Goal: Check status

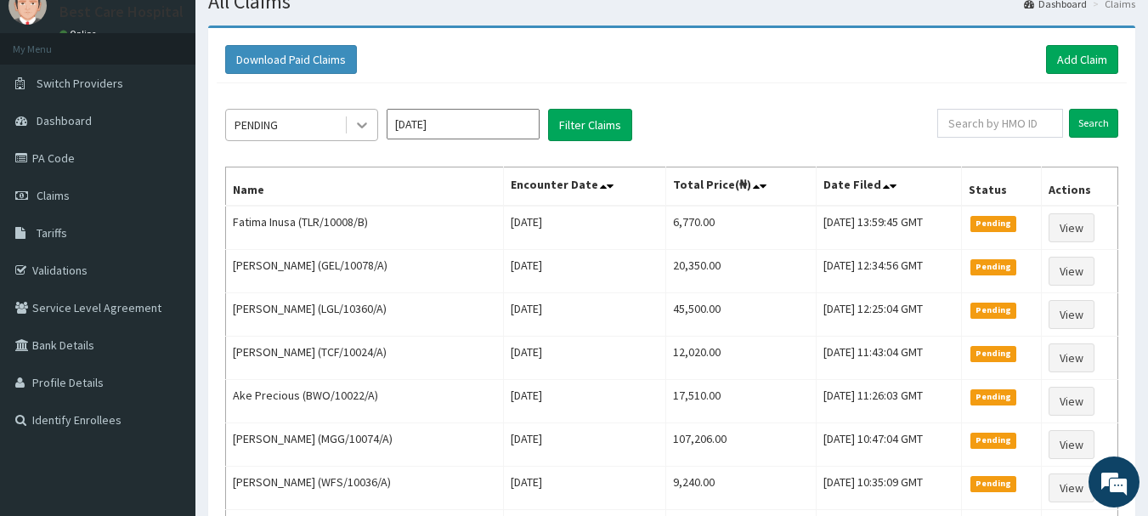
click at [350, 121] on div at bounding box center [362, 125] width 31 height 31
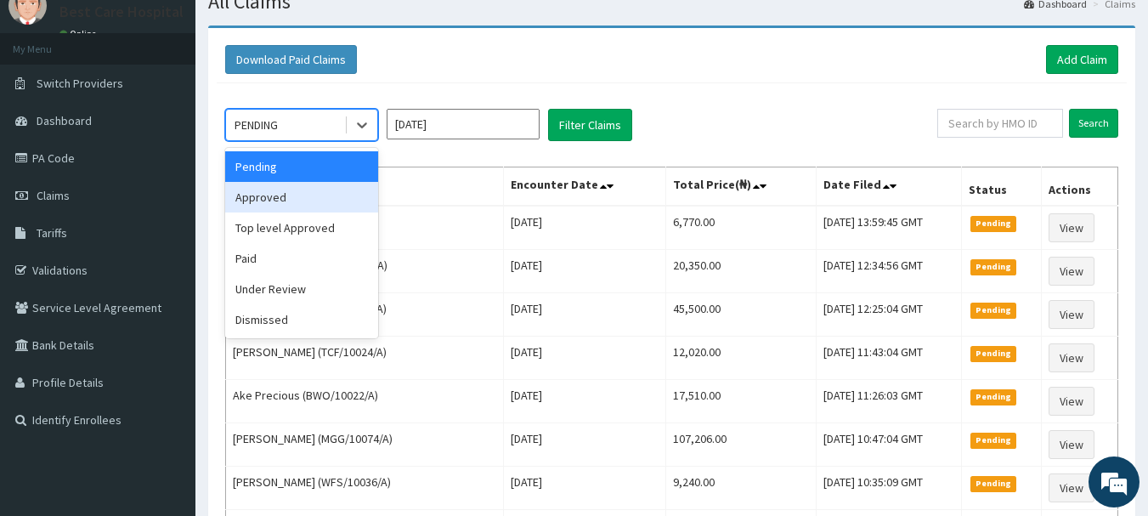
click at [286, 204] on div "Approved" at bounding box center [301, 197] width 153 height 31
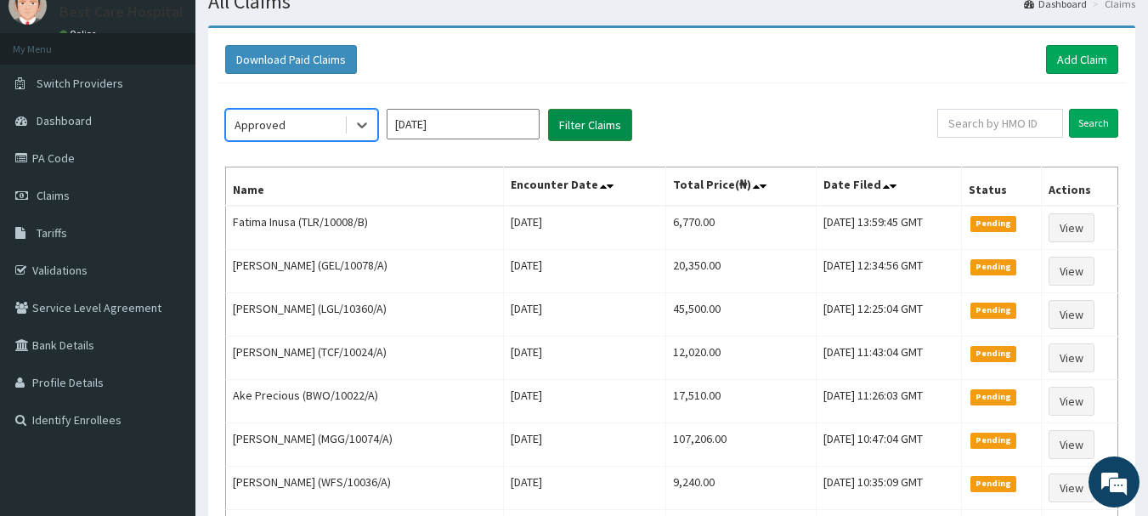
click at [580, 134] on button "Filter Claims" at bounding box center [590, 125] width 84 height 32
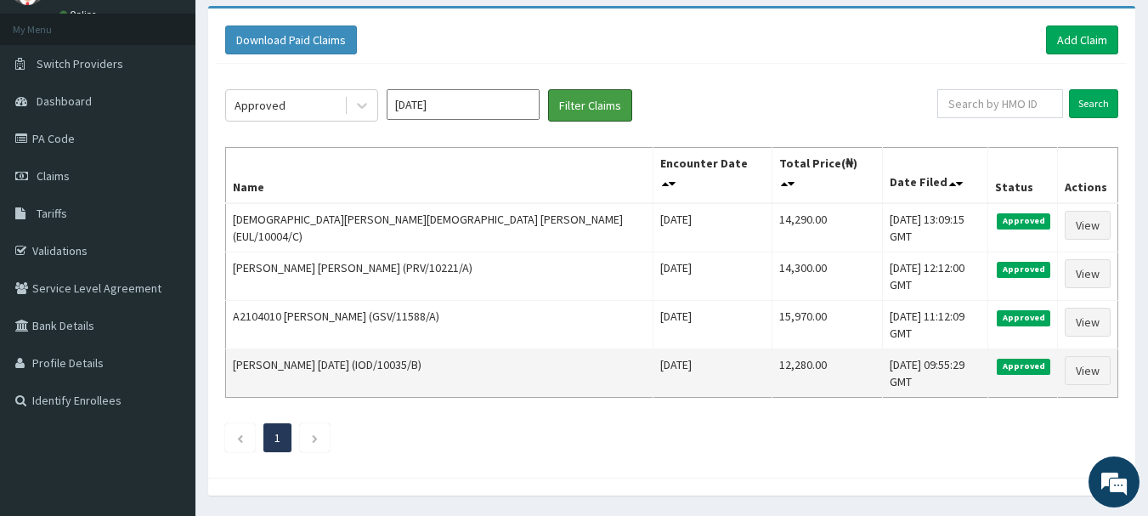
scroll to position [99, 0]
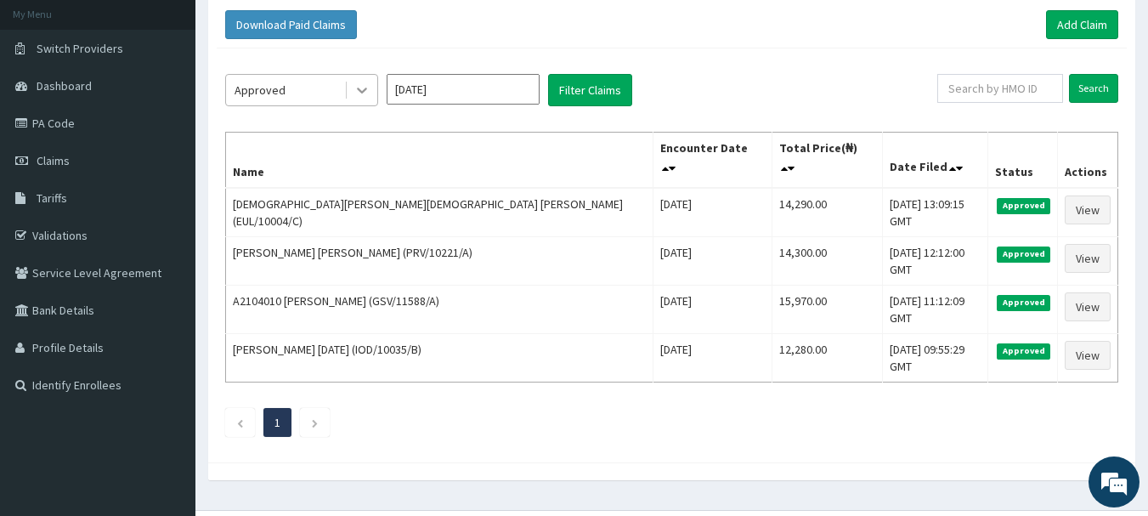
click at [352, 89] on div at bounding box center [362, 90] width 31 height 31
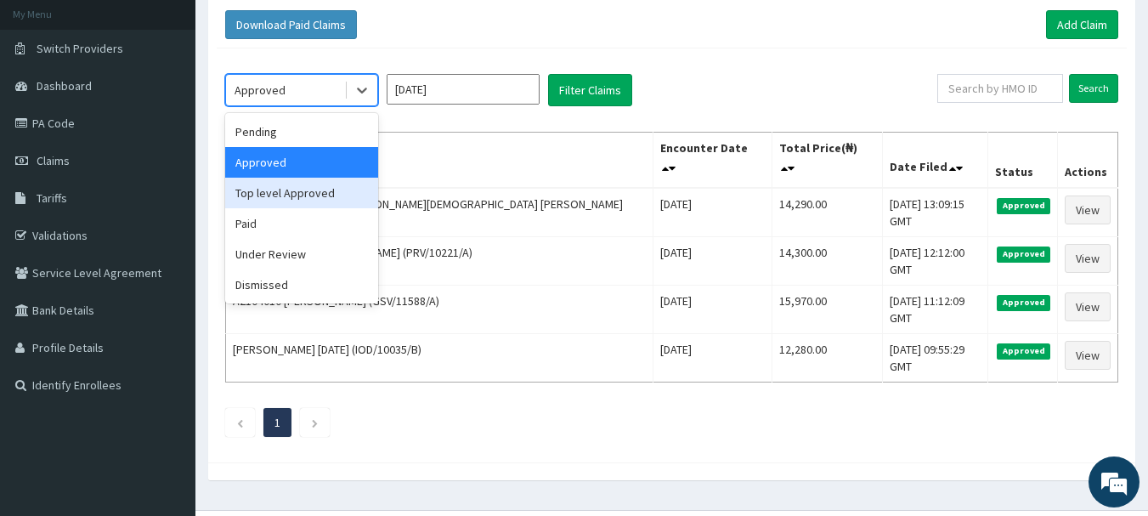
click at [301, 199] on div "Top level Approved" at bounding box center [301, 193] width 153 height 31
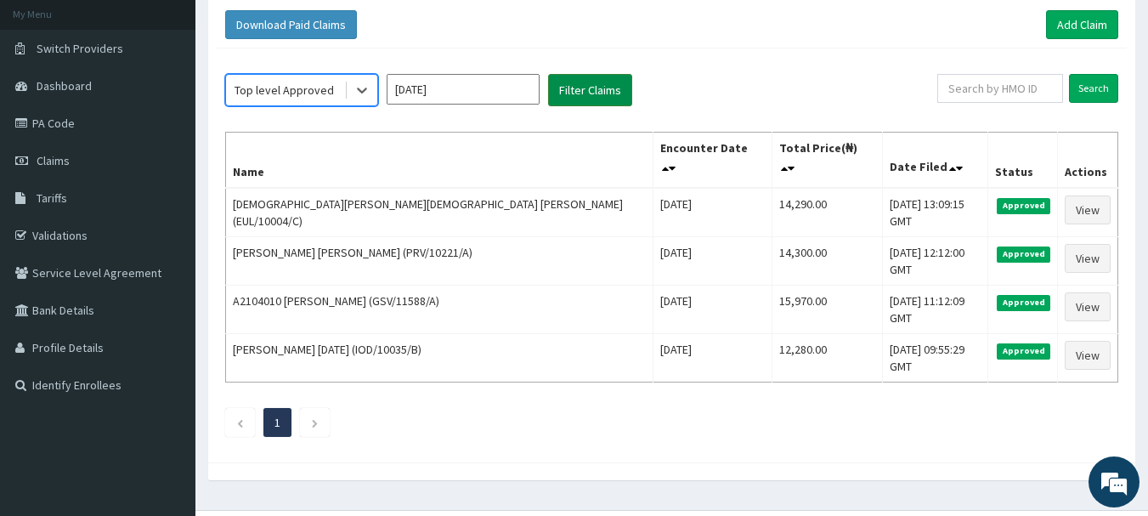
click at [587, 89] on button "Filter Claims" at bounding box center [590, 90] width 84 height 32
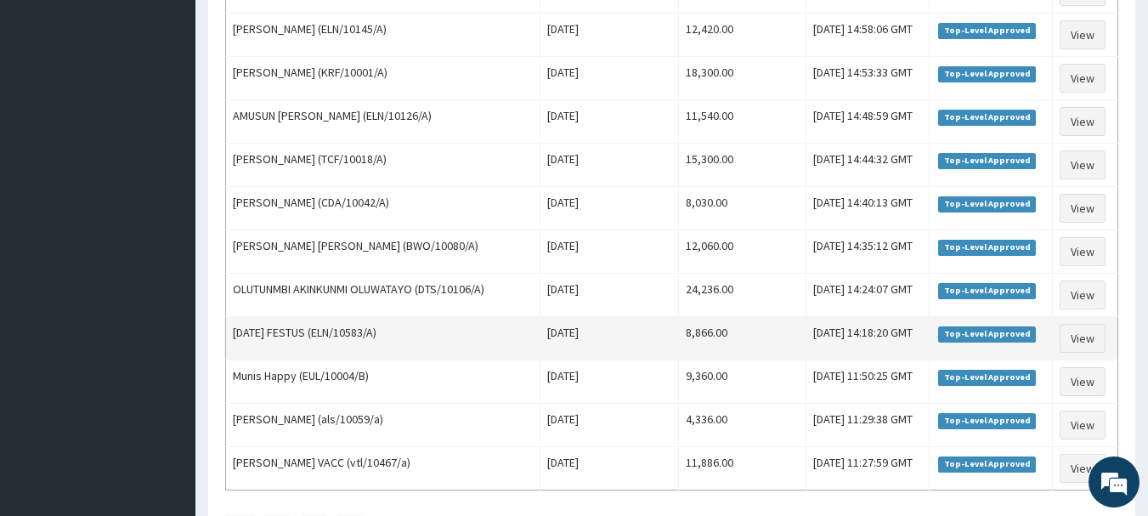
scroll to position [2092, 0]
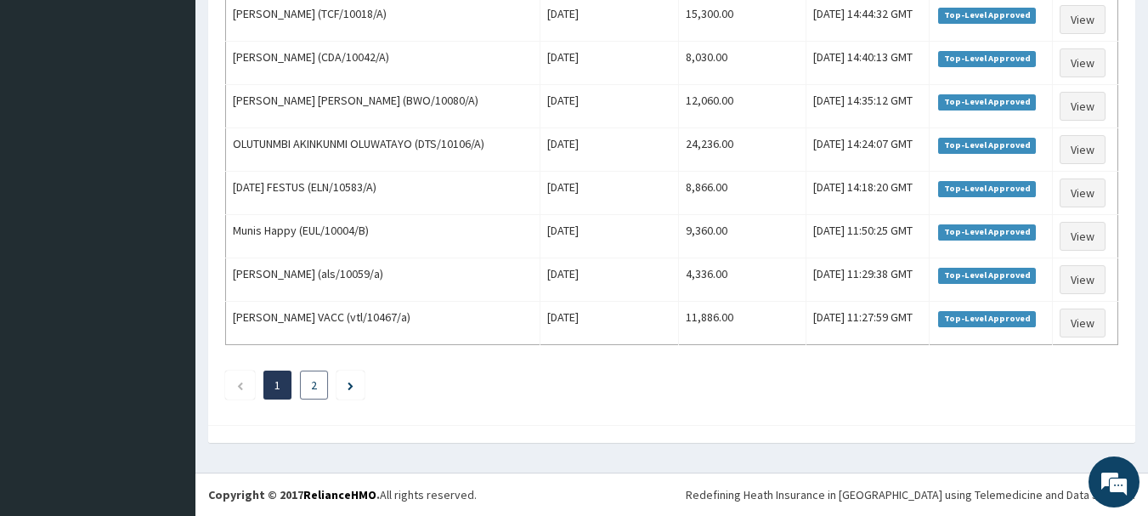
click at [316, 390] on link "2" at bounding box center [314, 384] width 6 height 15
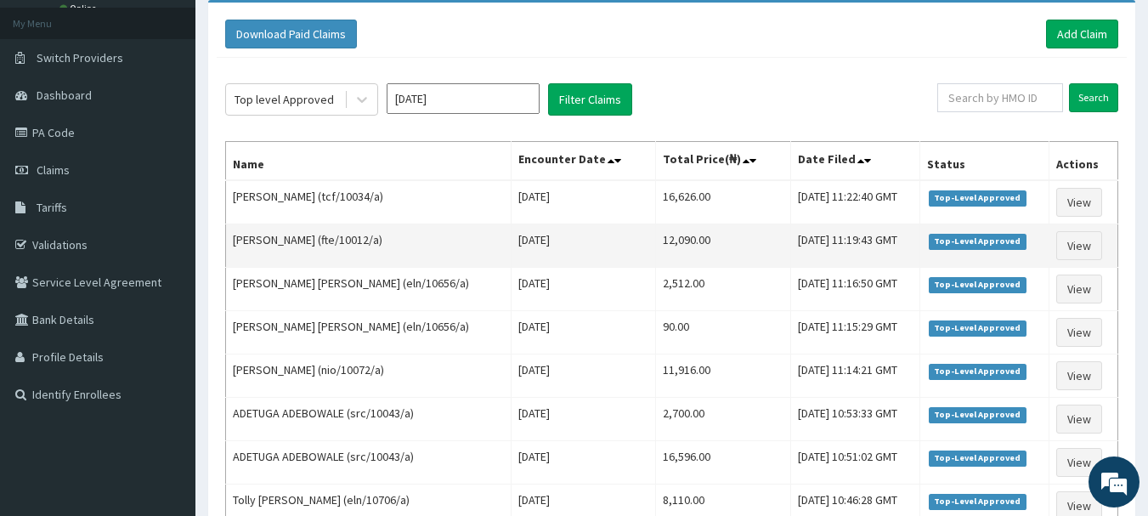
scroll to position [71, 0]
